Goal: Transaction & Acquisition: Purchase product/service

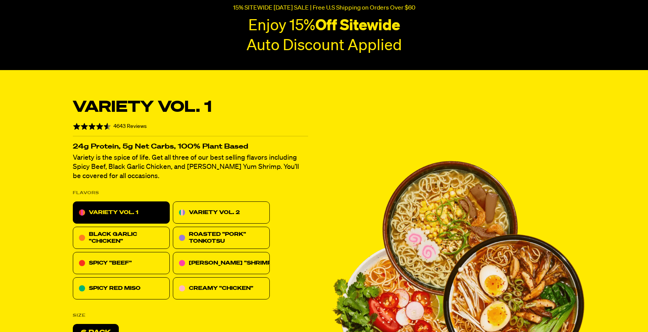
scroll to position [77, 0]
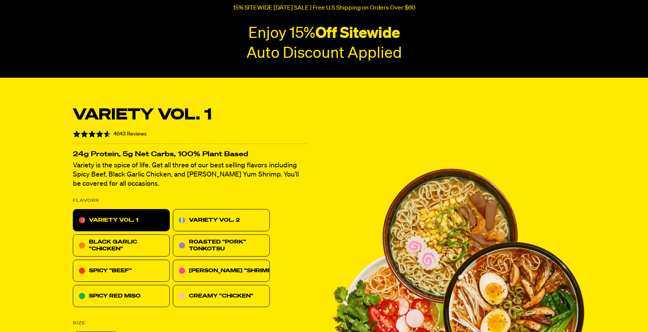
click at [319, 5] on p "15% SITEWIDE [DATE] SALE | Free U.S Shipping on Orders Over $60" at bounding box center [324, 8] width 182 height 7
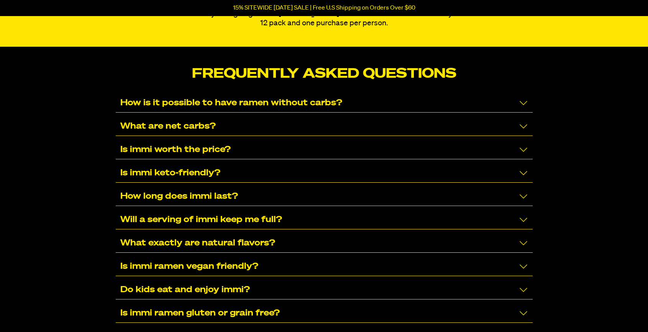
scroll to position [3791, 0]
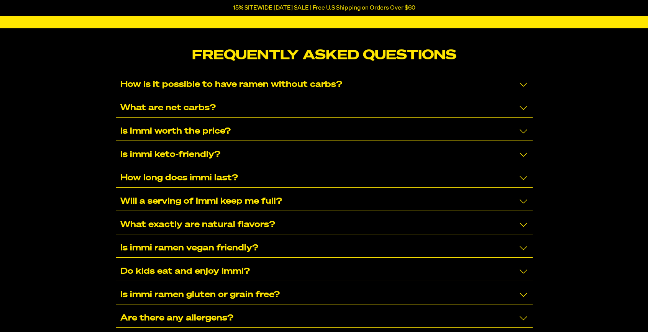
click at [309, 151] on div "Is immi keto-friendly?" at bounding box center [324, 155] width 417 height 19
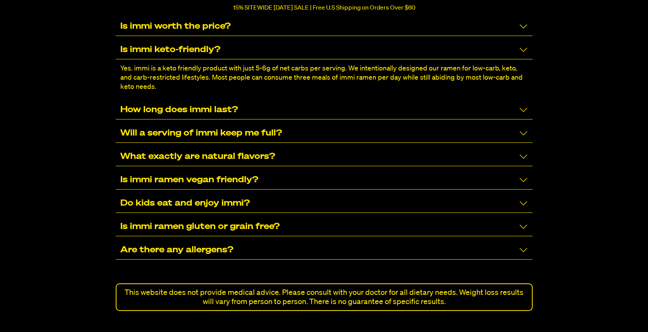
scroll to position [3906, 0]
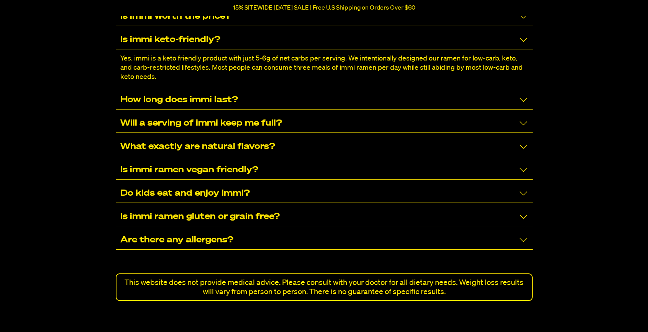
click at [292, 168] on div "Is immi ramen vegan friendly?" at bounding box center [324, 170] width 417 height 19
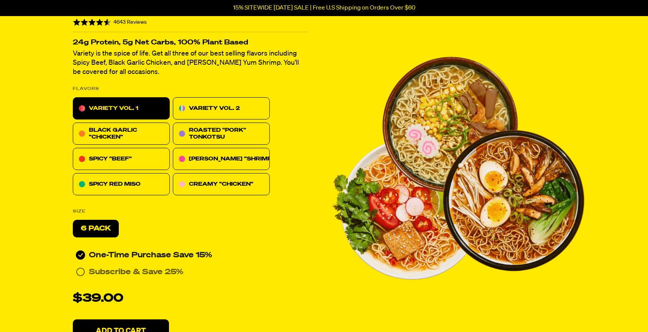
scroll to position [3332, 0]
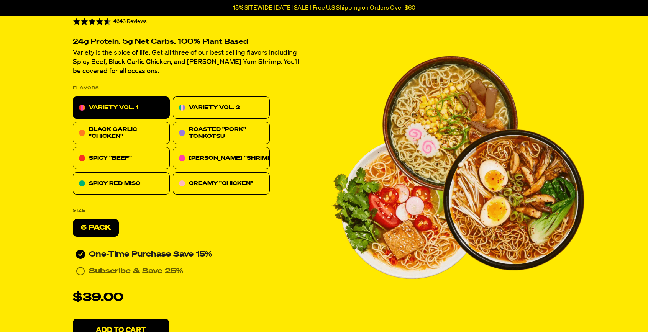
click at [191, 103] on p "VARIETY VOL. 2" at bounding box center [214, 107] width 51 height 9
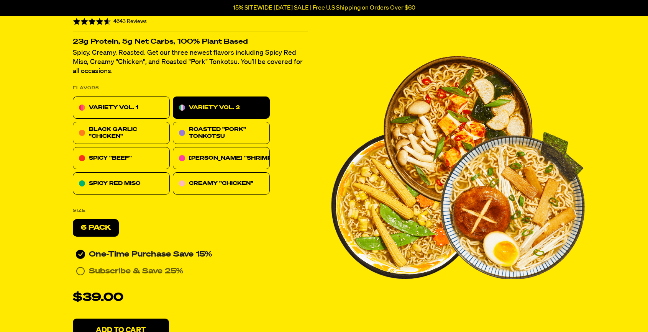
click at [110, 100] on div "VARIETY VOL. 1" at bounding box center [121, 108] width 97 height 22
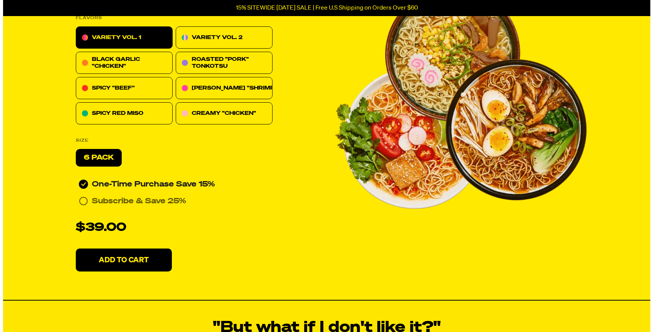
scroll to position [3408, 0]
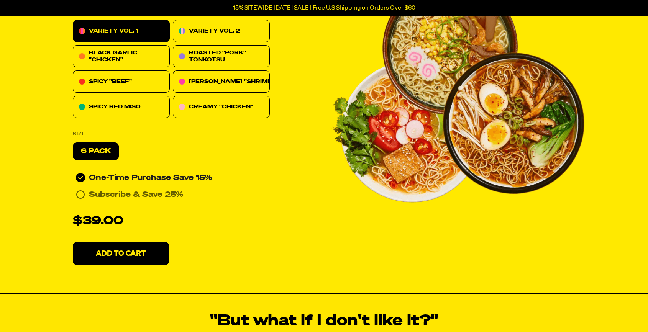
click at [150, 248] on button "Add To Cart" at bounding box center [121, 253] width 96 height 23
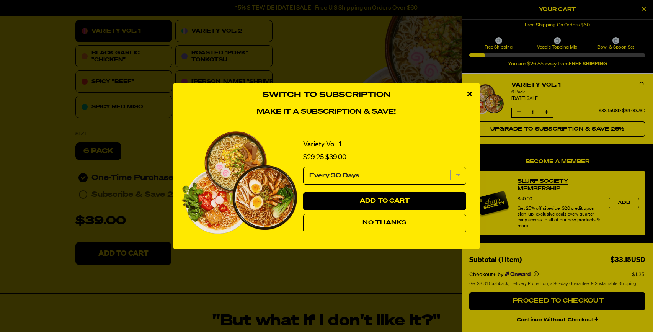
click at [473, 93] on div "close modal" at bounding box center [470, 94] width 20 height 23
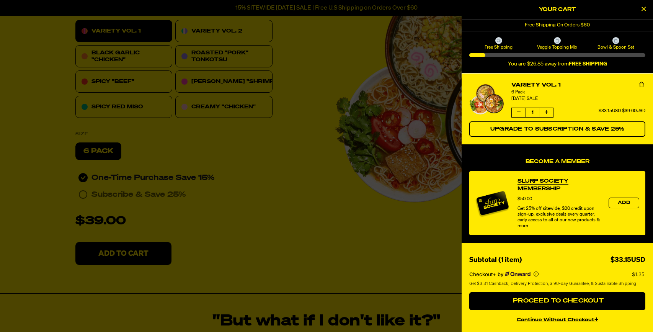
click at [229, 31] on div at bounding box center [326, 166] width 653 height 332
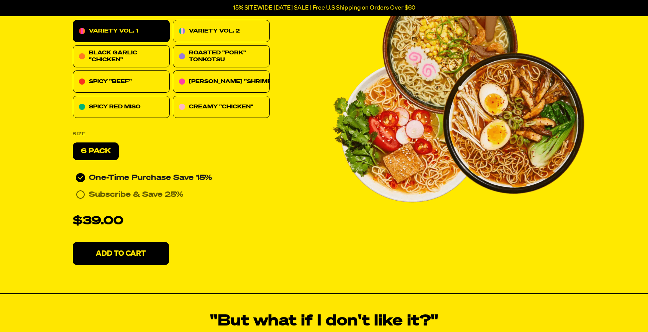
click at [200, 26] on div "VARIETY VOL. 2" at bounding box center [221, 31] width 97 height 22
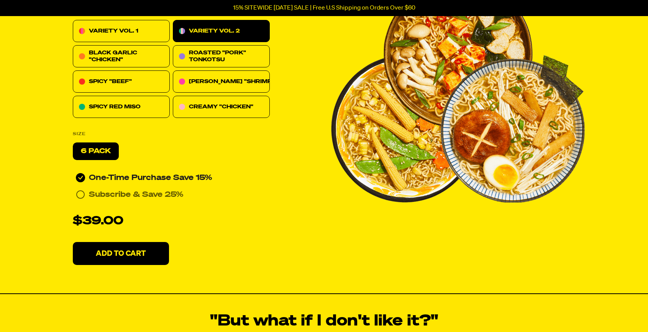
click at [99, 248] on button "Add To Cart" at bounding box center [121, 253] width 96 height 23
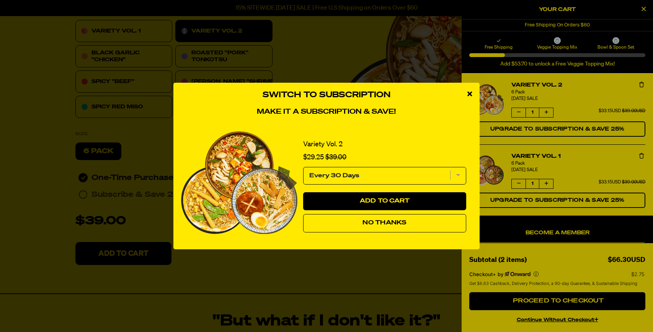
click at [467, 97] on div "close modal" at bounding box center [470, 94] width 20 height 23
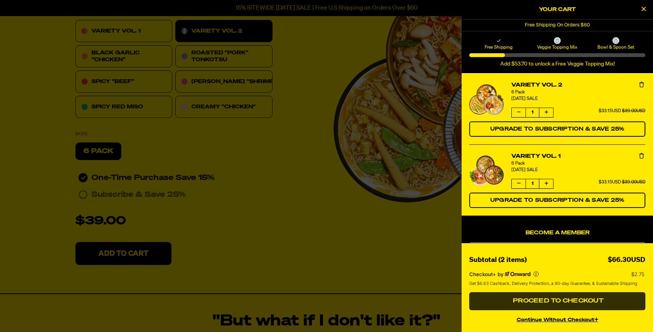
click at [576, 301] on span "Proceed to Checkout" at bounding box center [557, 301] width 93 height 6
